Goal: Transaction & Acquisition: Purchase product/service

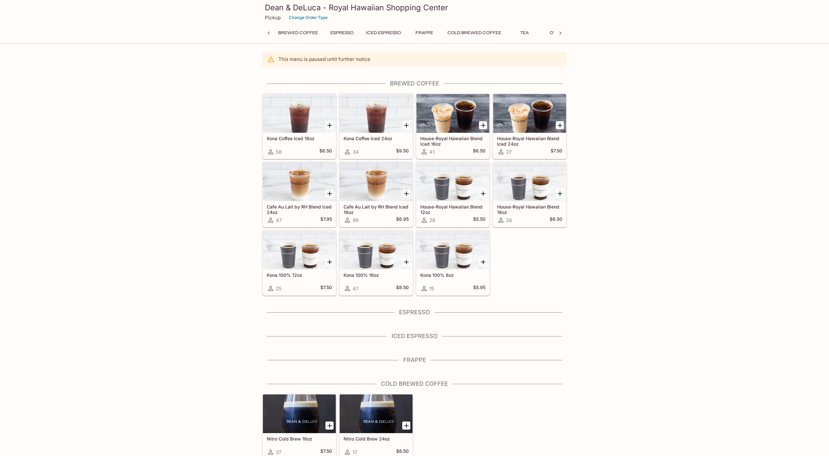
scroll to position [0, 3]
click at [278, 9] on h3 "Dean & DeLuca - Royal Hawaiian Shopping Center" at bounding box center [414, 8] width 299 height 10
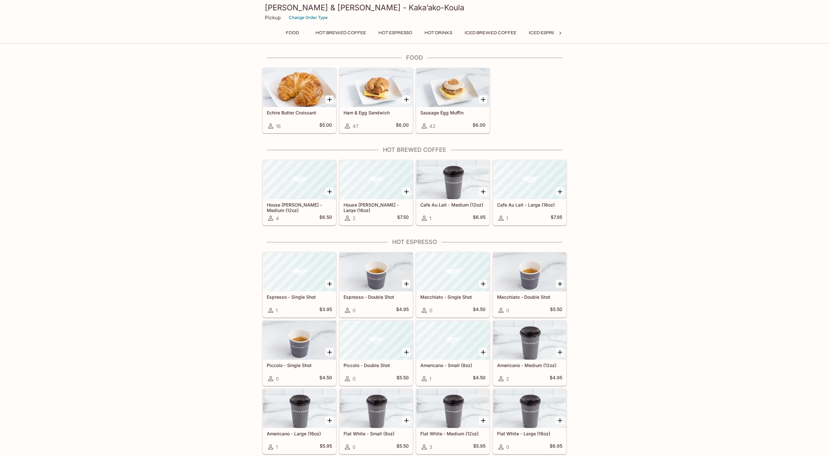
click at [446, 98] on div at bounding box center [452, 87] width 73 height 39
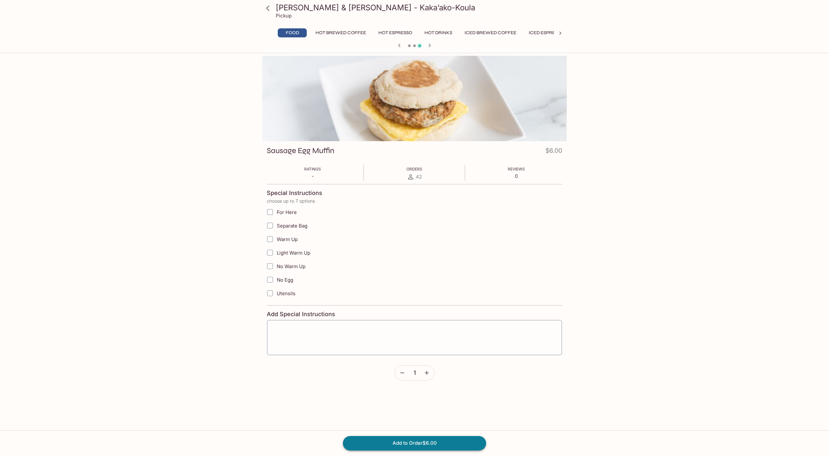
click at [427, 438] on button "Add to Order $6.00" at bounding box center [414, 443] width 143 height 14
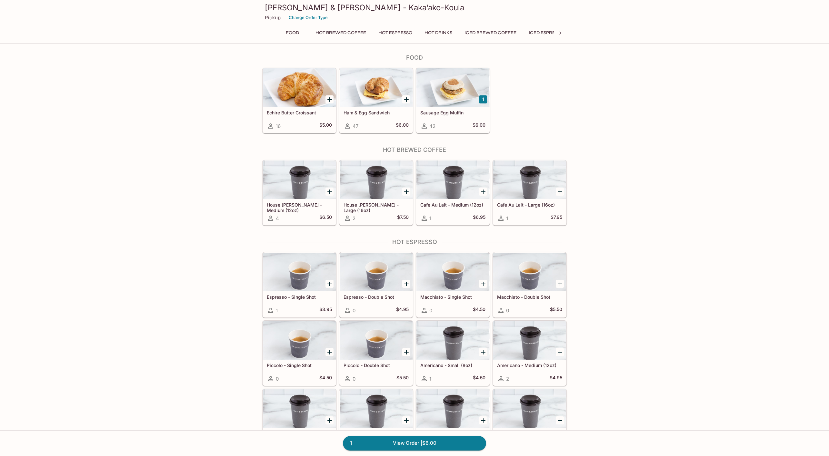
click at [446, 436] on div "1 View Order | $6.00" at bounding box center [414, 444] width 829 height 26
click at [446, 441] on link "1 View Order | $6.00" at bounding box center [414, 443] width 143 height 14
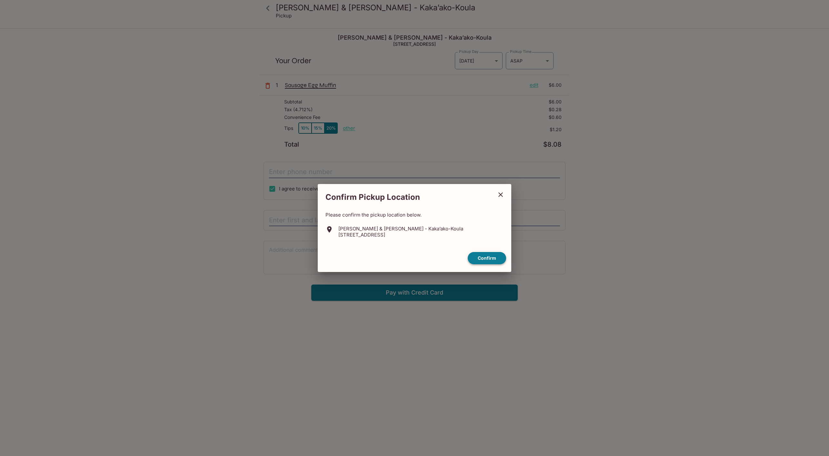
click at [489, 257] on button "Confirm" at bounding box center [487, 258] width 38 height 13
